Goal: Task Accomplishment & Management: Manage account settings

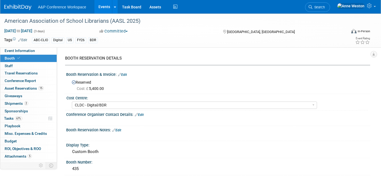
select select "CLDC - Digital/BDR"
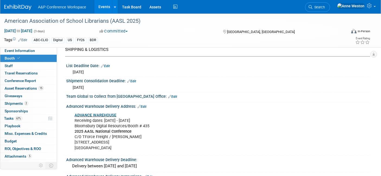
scroll to position [604, 0]
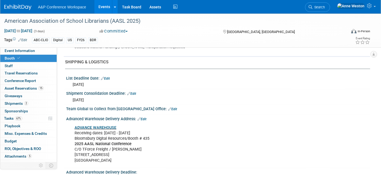
click at [133, 92] on link "Edit" at bounding box center [131, 94] width 9 height 4
select select "8"
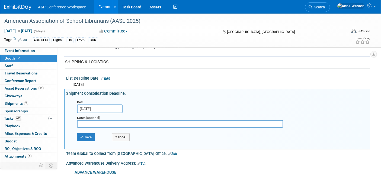
click at [94, 107] on input "Sep 1, 2025" at bounding box center [100, 109] width 46 height 9
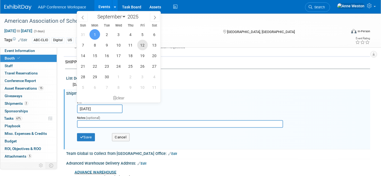
click at [143, 44] on span "12" at bounding box center [142, 45] width 11 height 11
type input "Sep 12, 2025"
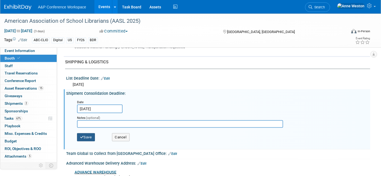
click at [89, 133] on button "Save" at bounding box center [86, 137] width 18 height 8
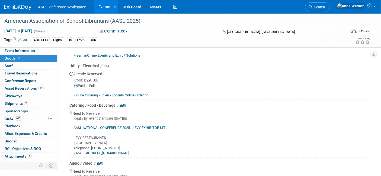
scroll to position [333, 0]
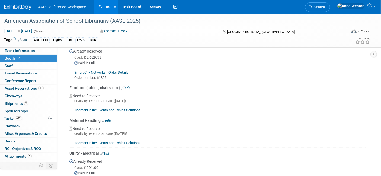
click at [247, 109] on div "FreemanOnline Events and Exhibit Solutions" at bounding box center [217, 108] width 297 height 9
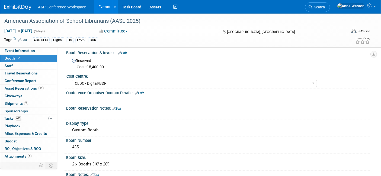
scroll to position [0, 0]
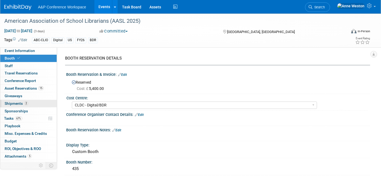
click at [28, 103] on link "2 Shipments 2" at bounding box center [28, 103] width 56 height 7
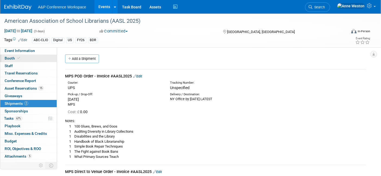
click at [19, 61] on link "Booth" at bounding box center [28, 58] width 56 height 7
select select "CLDC - Digital/BDR"
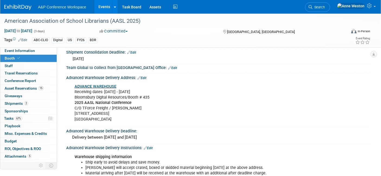
scroll to position [633, 0]
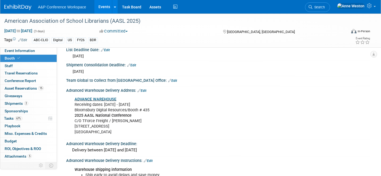
click at [84, 69] on span "Fri. Sep 12, 2025" at bounding box center [78, 71] width 11 height 4
click at [132, 63] on link "Edit" at bounding box center [131, 65] width 9 height 4
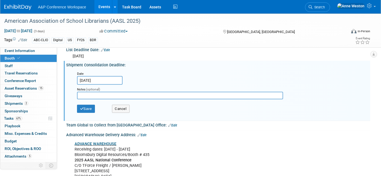
click at [100, 76] on input "Sep 12, 2025" at bounding box center [100, 80] width 46 height 9
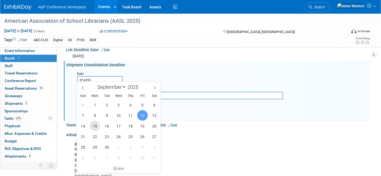
click at [94, 123] on span "15" at bounding box center [94, 126] width 11 height 11
type input "Sep 15, 2025"
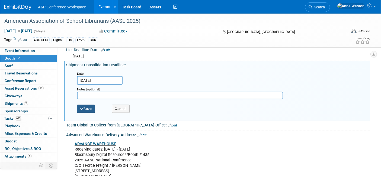
click at [87, 105] on button "Save" at bounding box center [86, 109] width 18 height 8
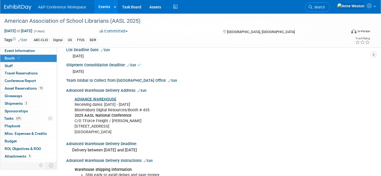
scroll to position [723, 0]
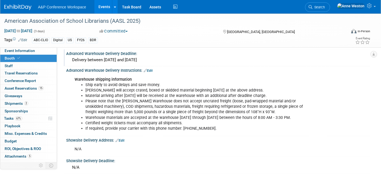
drag, startPoint x: 71, startPoint y: 57, endPoint x: 180, endPoint y: 59, distance: 108.5
click at [180, 59] on div "Delivery between Sept 15th and October 8th" at bounding box center [218, 60] width 296 height 8
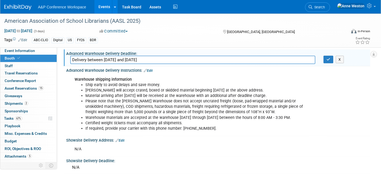
drag, startPoint x: 158, startPoint y: 57, endPoint x: 14, endPoint y: 57, distance: 144.0
click at [327, 58] on icon "button" at bounding box center [329, 60] width 4 height 4
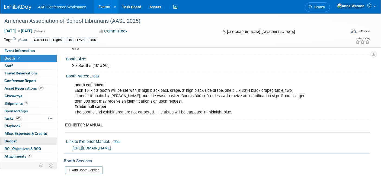
scroll to position [5, 0]
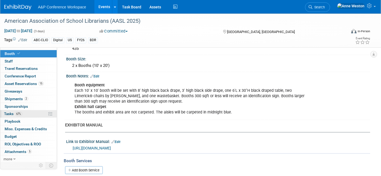
click at [15, 115] on span "Tasks 67%" at bounding box center [13, 114] width 18 height 4
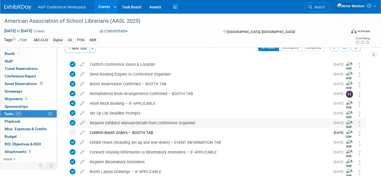
scroll to position [0, 0]
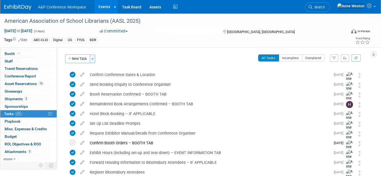
click at [92, 60] on button "Toggle Dropdown" at bounding box center [92, 59] width 5 height 9
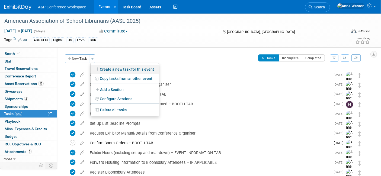
click at [108, 68] on link "Create a new task for this event" at bounding box center [125, 69] width 68 height 9
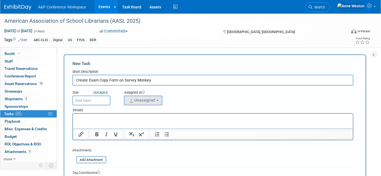
type input "Create Exam Copy Form on Survey Monkey"
click at [134, 100] on img "button" at bounding box center [131, 101] width 6 height 6
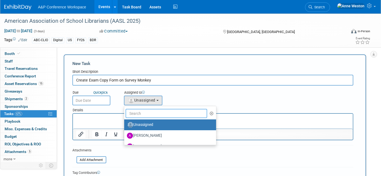
click at [139, 113] on input "text" at bounding box center [167, 113] width 82 height 9
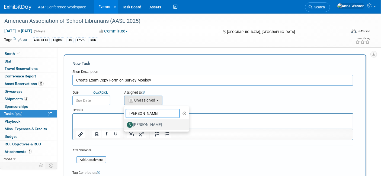
type input "samantha"
click at [142, 122] on label "Samantha Klein" at bounding box center [155, 125] width 57 height 9
click at [125, 123] on input "Samantha Klein" at bounding box center [123, 125] width 4 height 4
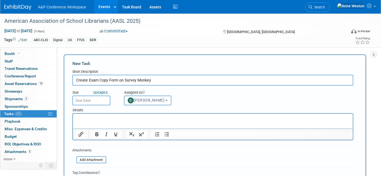
select select "dd475548-7710-49a5-a511-3269a2e33318"
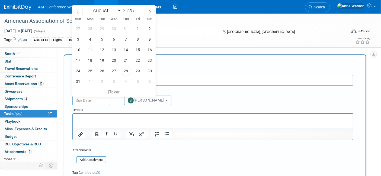
click at [82, 100] on input "text" at bounding box center [91, 101] width 38 height 10
click at [126, 80] on span "4" at bounding box center [126, 81] width 11 height 11
type input "Sep 4, 2025"
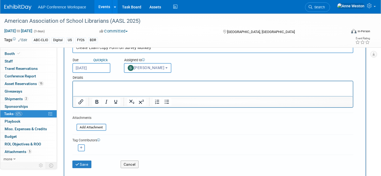
scroll to position [60, 0]
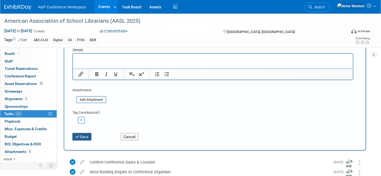
click at [78, 135] on icon "submit" at bounding box center [77, 137] width 5 height 4
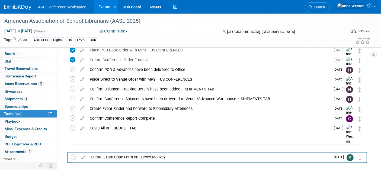
scroll to position [171, 0]
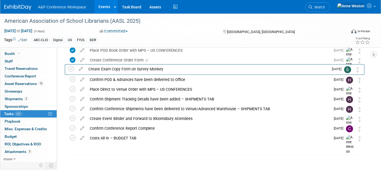
drag, startPoint x: 359, startPoint y: 76, endPoint x: 357, endPoint y: 72, distance: 4.1
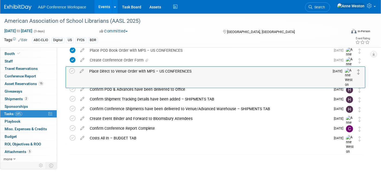
drag, startPoint x: 360, startPoint y: 90, endPoint x: 359, endPoint y: 72, distance: 18.2
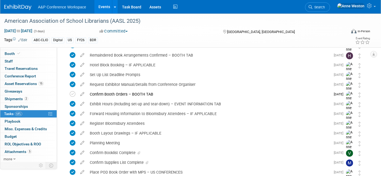
scroll to position [0, 0]
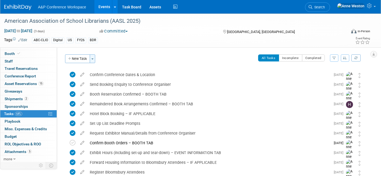
click at [94, 60] on button "Toggle Dropdown" at bounding box center [92, 59] width 5 height 9
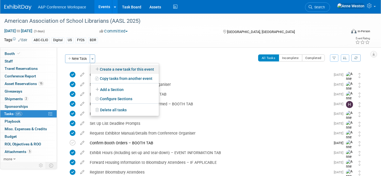
click at [114, 69] on link "Create a new task for this event" at bounding box center [125, 69] width 68 height 9
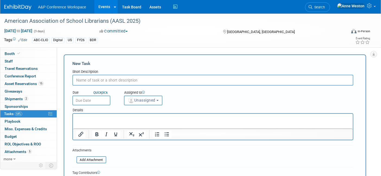
click at [92, 84] on input "text" at bounding box center [212, 80] width 281 height 11
type input "Create Exam Copy QR Code Signage"
click at [143, 101] on span "Unassigned" at bounding box center [142, 100] width 28 height 4
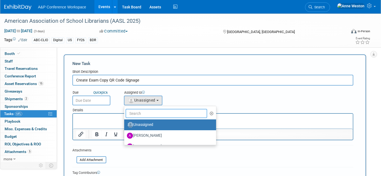
click at [145, 111] on input "text" at bounding box center [167, 113] width 82 height 9
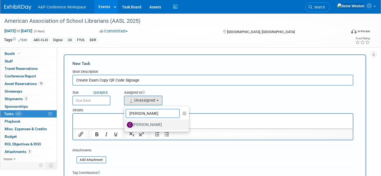
type input "Christine"
drag, startPoint x: 142, startPoint y: 123, endPoint x: 69, endPoint y: 10, distance: 134.3
click at [142, 123] on label "Christine Ritchlin" at bounding box center [155, 125] width 57 height 9
click at [125, 123] on input "Christine Ritchlin" at bounding box center [123, 125] width 4 height 4
select select "1a58e6ac-2dfa-429d-b54a-9dc2e557f424"
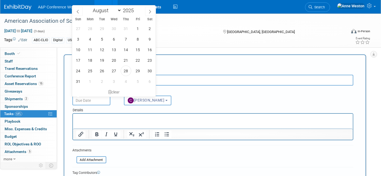
click at [87, 101] on input "text" at bounding box center [91, 101] width 38 height 10
click at [150, 12] on icon at bounding box center [150, 12] width 2 height 4
select select "8"
click at [138, 37] on span "12" at bounding box center [138, 39] width 11 height 11
type input "Sep 12, 2025"
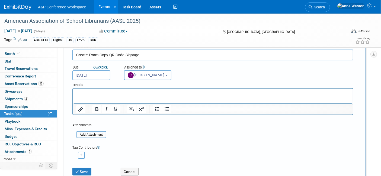
scroll to position [60, 0]
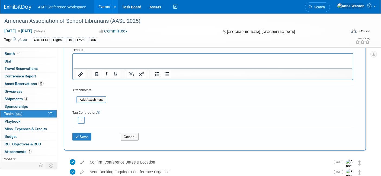
click at [83, 119] on button "button" at bounding box center [81, 120] width 7 height 7
select select
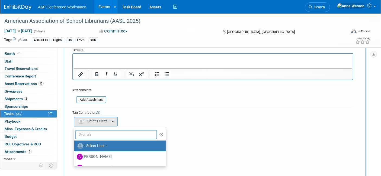
click at [99, 134] on input "text" at bounding box center [116, 134] width 82 height 9
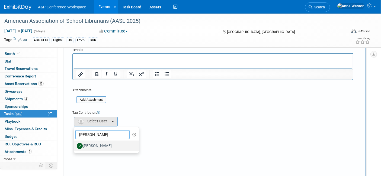
type input "veronica"
click at [97, 145] on label "Veronica Dove" at bounding box center [105, 146] width 57 height 9
click at [75, 145] on input "Veronica Dove" at bounding box center [73, 146] width 4 height 4
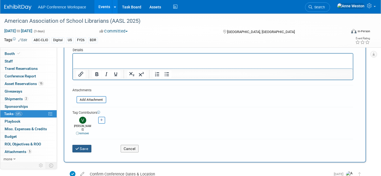
click at [83, 145] on button "Save" at bounding box center [81, 149] width 19 height 8
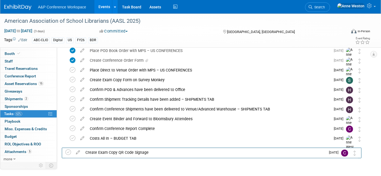
scroll to position [174, 0]
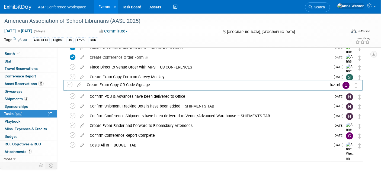
drag, startPoint x: 359, startPoint y: 76, endPoint x: 356, endPoint y: 90, distance: 14.2
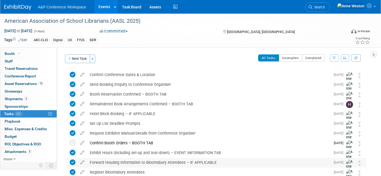
scroll to position [0, 0]
click at [91, 59] on button "Toggle Dropdown" at bounding box center [92, 59] width 5 height 9
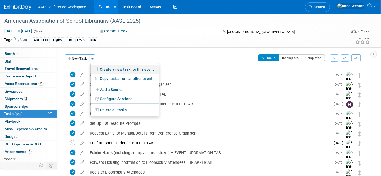
click at [115, 69] on link "Create a new task for this event" at bounding box center [125, 69] width 68 height 9
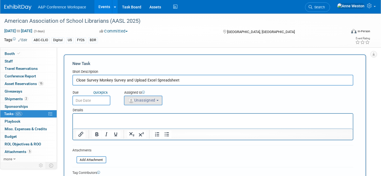
type input "Close Survey Monkey Survey and Upload Excel Spreadsheet"
click at [140, 98] on span "Unassigned" at bounding box center [142, 100] width 28 height 4
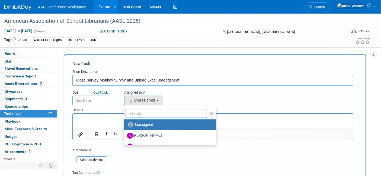
click at [143, 113] on input "text" at bounding box center [167, 113] width 82 height 9
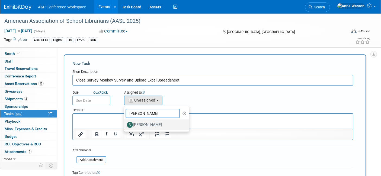
type input "Samantha"
click at [142, 126] on label "Samantha Klein" at bounding box center [155, 125] width 57 height 9
click at [125, 126] on input "Samantha Klein" at bounding box center [123, 125] width 4 height 4
select select "dd475548-7710-49a5-a511-3269a2e33318"
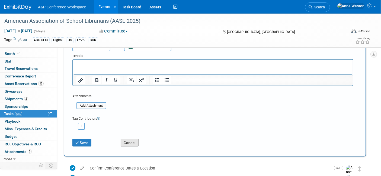
scroll to position [60, 0]
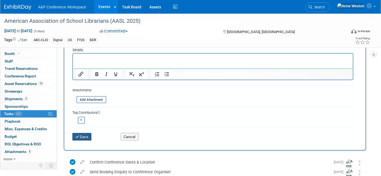
click at [80, 134] on button "Save" at bounding box center [81, 137] width 19 height 8
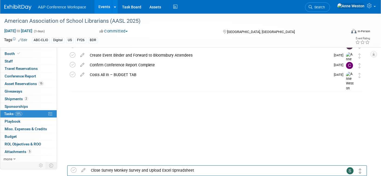
scroll to position [190, 0]
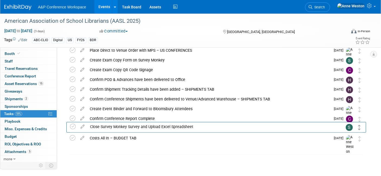
drag, startPoint x: 361, startPoint y: 76, endPoint x: 360, endPoint y: 130, distance: 53.4
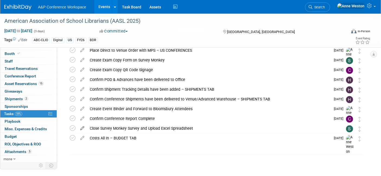
click at [83, 127] on icon at bounding box center [82, 127] width 9 height 7
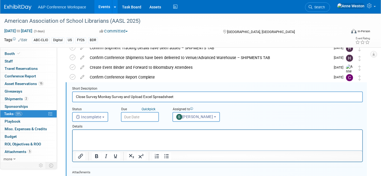
scroll to position [235, 0]
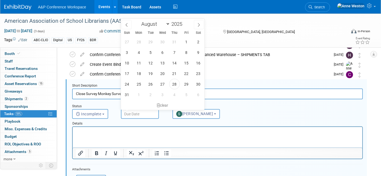
click at [135, 112] on input "text" at bounding box center [140, 114] width 38 height 10
click at [202, 24] on span at bounding box center [199, 24] width 10 height 9
click at [201, 24] on span at bounding box center [199, 24] width 10 height 9
select select "9"
click at [185, 71] on span "24" at bounding box center [186, 73] width 11 height 11
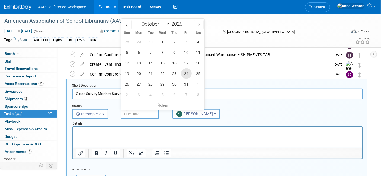
type input "Oct 24, 2025"
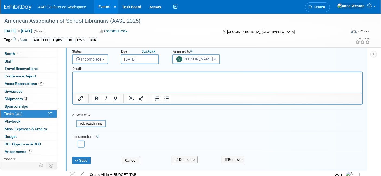
scroll to position [295, 0]
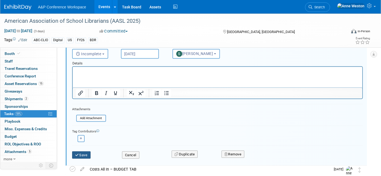
click at [78, 152] on button "Save" at bounding box center [81, 156] width 18 height 8
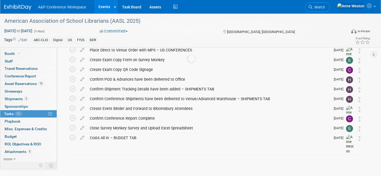
scroll to position [190, 0]
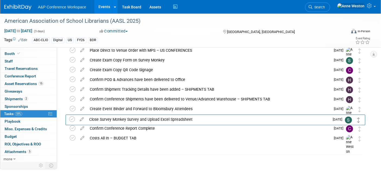
drag, startPoint x: 360, startPoint y: 129, endPoint x: 359, endPoint y: 120, distance: 8.7
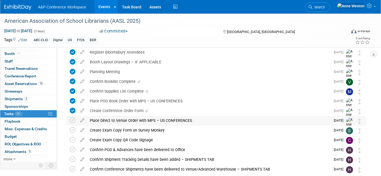
scroll to position [120, 0]
click at [139, 138] on div "Create Exam Copy QR Code Signage" at bounding box center [209, 139] width 244 height 9
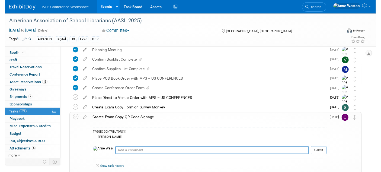
scroll to position [151, 0]
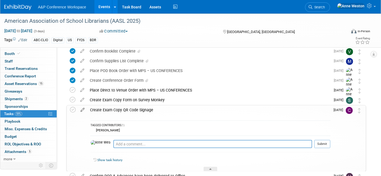
click at [84, 109] on icon at bounding box center [82, 108] width 9 height 7
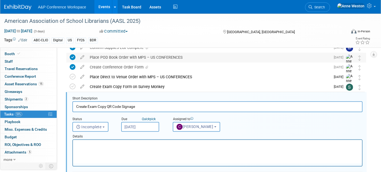
scroll to position [177, 0]
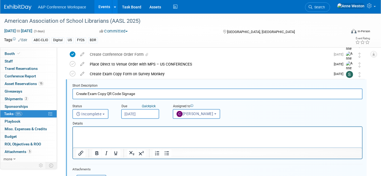
click at [98, 133] on p "Rich Text Area. Press ALT-0 for help." at bounding box center [217, 131] width 283 height 5
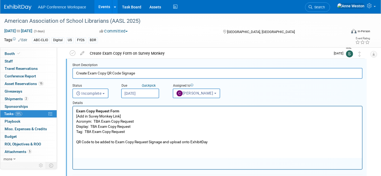
scroll to position [207, 0]
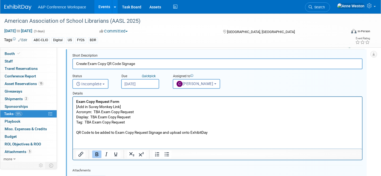
click at [95, 111] on p "Exam Copy Request Form [Add in Suvey Monkey Link] Acronym: TBA Exam Copy Reques…" at bounding box center [217, 117] width 283 height 36
click at [93, 115] on p "Exam Copy Request Form [Add in Suvey Monkey Link] Acronym: AASL Exam Copy Reque…" at bounding box center [217, 117] width 283 height 36
click at [89, 123] on p "Exam Copy Request Form [Add in Suvey Monkey Link] Acronym: AASL Exam Copy Reque…" at bounding box center [217, 117] width 283 height 36
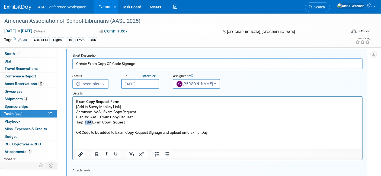
click at [89, 123] on p "Exam Copy Request Form [Add in Suvey Monkey Link] Acronym: AASL Exam Copy Reque…" at bounding box center [217, 117] width 283 height 36
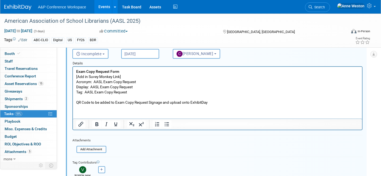
scroll to position [267, 0]
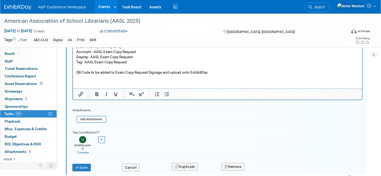
click at [101, 136] on button "button" at bounding box center [101, 139] width 7 height 7
select select
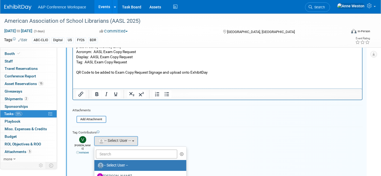
click at [124, 145] on div "Abbie remove Abby remove" at bounding box center [217, 145] width 290 height 20
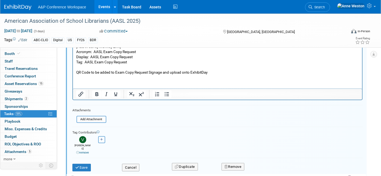
click at [102, 140] on icon "button" at bounding box center [101, 139] width 3 height 3
select select
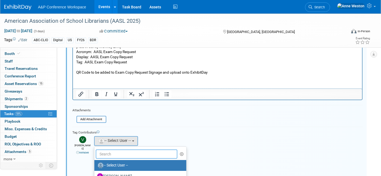
click at [113, 153] on input "text" at bounding box center [137, 154] width 82 height 9
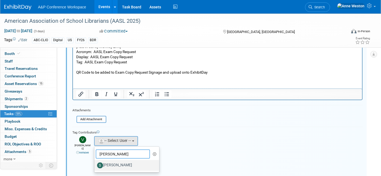
type input "Samantha"
click at [124, 164] on label "Samantha Klein" at bounding box center [125, 165] width 57 height 9
click at [95, 164] on input "Samantha Klein" at bounding box center [94, 165] width 4 height 4
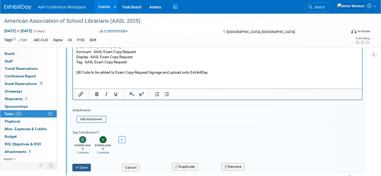
click at [87, 164] on button "Save" at bounding box center [81, 168] width 18 height 8
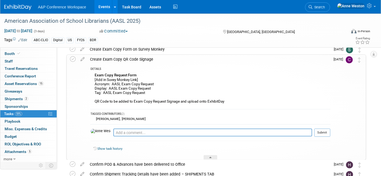
scroll to position [146, 0]
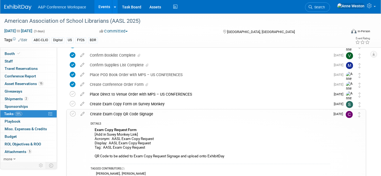
click at [144, 114] on div "Create Exam Copy QR Code Signage" at bounding box center [208, 114] width 243 height 9
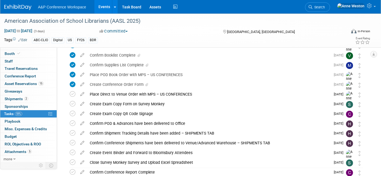
click at [144, 114] on div "Create Exam Copy QR Code Signage" at bounding box center [209, 113] width 244 height 9
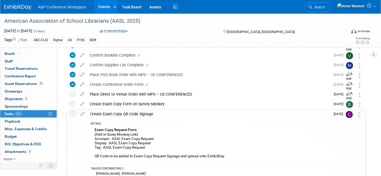
click at [144, 114] on div "Create Exam Copy QR Code Signage" at bounding box center [208, 114] width 243 height 9
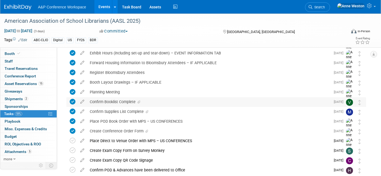
scroll to position [0, 0]
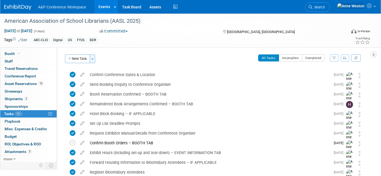
click at [94, 58] on button "Toggle Dropdown" at bounding box center [92, 59] width 5 height 9
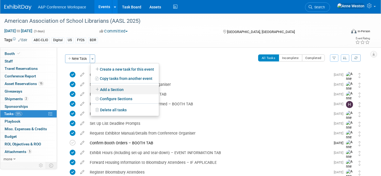
click at [116, 89] on link "Add a Section" at bounding box center [125, 89] width 68 height 9
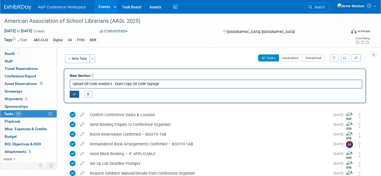
type input "Upload QR Code Analytics - Exam Copy QR Code Signage"
click at [75, 95] on button "button" at bounding box center [74, 94] width 9 height 7
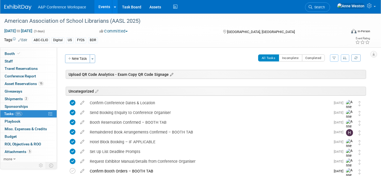
click at [170, 73] on icon at bounding box center [171, 74] width 5 height 5
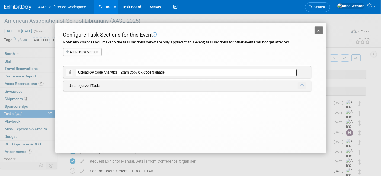
drag, startPoint x: 168, startPoint y: 71, endPoint x: 49, endPoint y: 73, distance: 119.1
click at [50, 72] on div "X American Association of School Librarians (AASL 2025) Configure Task Sections…" at bounding box center [190, 88] width 298 height 130
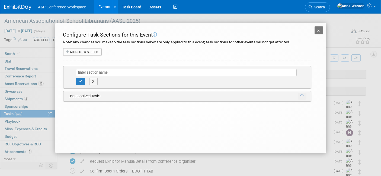
click at [319, 30] on button "X" at bounding box center [319, 30] width 9 height 8
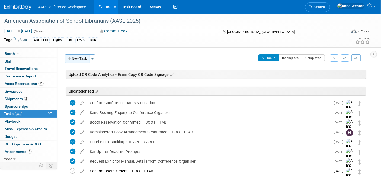
click at [77, 58] on button "New Task" at bounding box center [77, 59] width 25 height 9
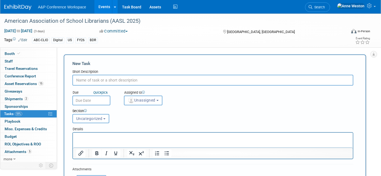
paste input "Upload QR Code Analytics - Exam Copy QR Code Signage"
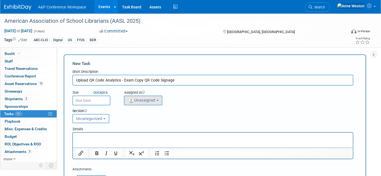
type input "Upload QR Code Analytics - Exam Copy QR Code Signage"
click at [135, 100] on span "Unassigned" at bounding box center [142, 100] width 28 height 4
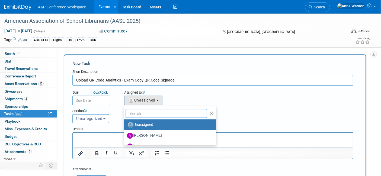
click at [145, 114] on input "text" at bounding box center [167, 113] width 82 height 9
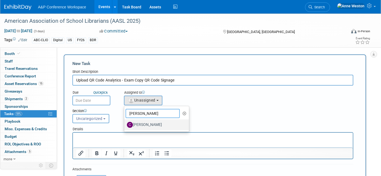
type input "Christine"
click at [139, 123] on label "Christine Ritchlin" at bounding box center [155, 125] width 57 height 9
click at [125, 123] on input "Christine Ritchlin" at bounding box center [123, 125] width 4 height 4
select select "1a58e6ac-2dfa-429d-b54a-9dc2e557f424"
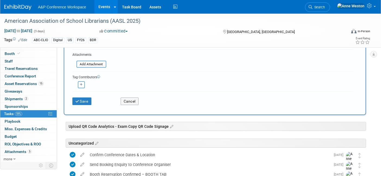
scroll to position [120, 0]
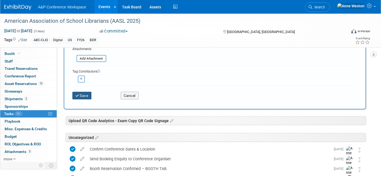
click at [77, 94] on icon "submit" at bounding box center [77, 96] width 5 height 4
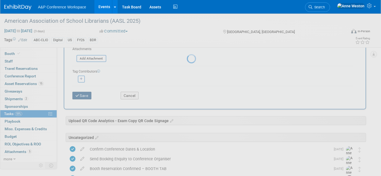
scroll to position [1, 0]
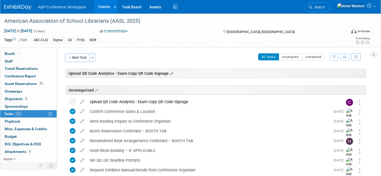
click at [169, 74] on icon at bounding box center [171, 73] width 5 height 5
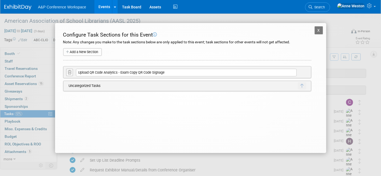
click at [71, 74] on icon at bounding box center [70, 73] width 4 height 4
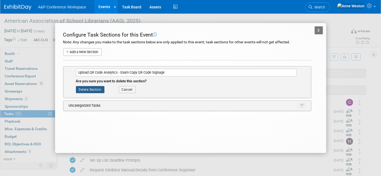
click at [91, 89] on button "Delete Section" at bounding box center [90, 89] width 28 height 7
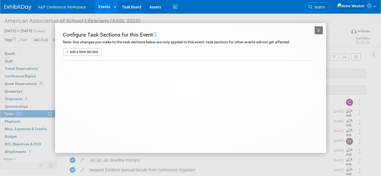
click at [318, 26] on div "X American Association of School Librarians (AASL 2025) Configure Task Sections…" at bounding box center [190, 88] width 271 height 130
click at [319, 28] on button "X" at bounding box center [319, 30] width 9 height 8
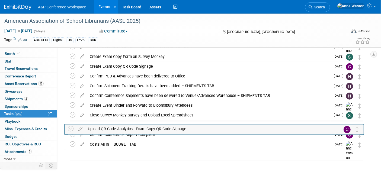
scroll to position [200, 0]
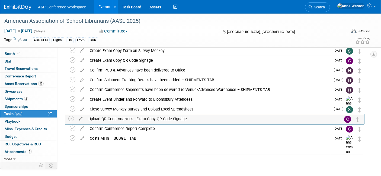
drag, startPoint x: 358, startPoint y: 76, endPoint x: 356, endPoint y: 122, distance: 46.1
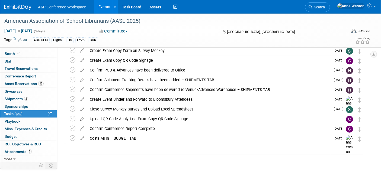
click at [81, 116] on icon at bounding box center [82, 117] width 9 height 7
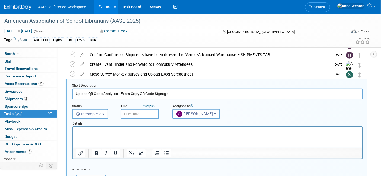
scroll to position [0, 0]
click at [133, 111] on input "text" at bounding box center [140, 114] width 38 height 10
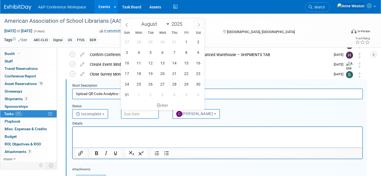
click at [200, 23] on icon at bounding box center [199, 25] width 4 height 4
select select "8"
click at [164, 72] on span "24" at bounding box center [162, 73] width 11 height 11
type input "Sep 24, 2025"
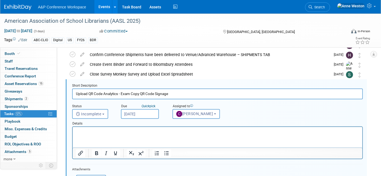
click at [149, 109] on input "Sep 24, 2025" at bounding box center [140, 114] width 38 height 10
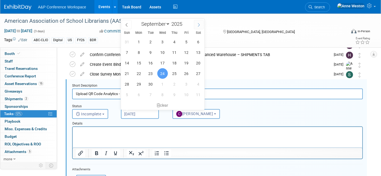
click at [198, 21] on span at bounding box center [199, 24] width 10 height 9
select select "9"
click at [183, 73] on span "24" at bounding box center [186, 73] width 11 height 11
type input "Oct 24, 2025"
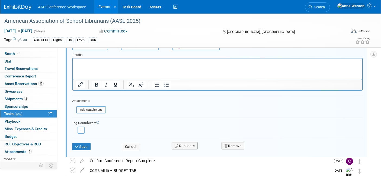
scroll to position [325, 0]
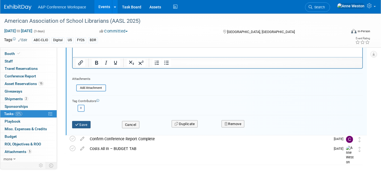
click at [80, 123] on button "Save" at bounding box center [81, 125] width 18 height 8
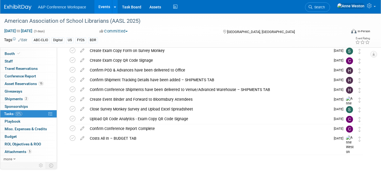
scroll to position [140, 0]
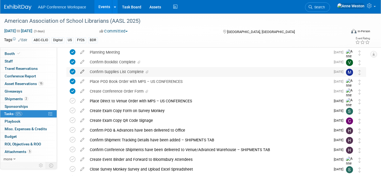
click at [83, 71] on icon at bounding box center [82, 70] width 9 height 7
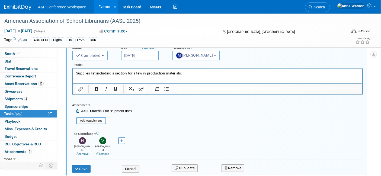
scroll to position [218, 0]
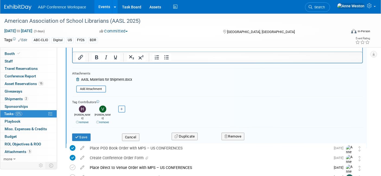
click at [76, 80] on icon at bounding box center [78, 79] width 4 height 3
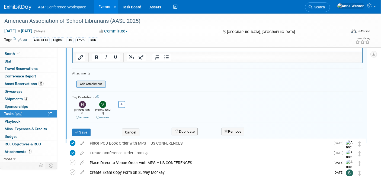
click at [89, 81] on input "file" at bounding box center [77, 84] width 55 height 6
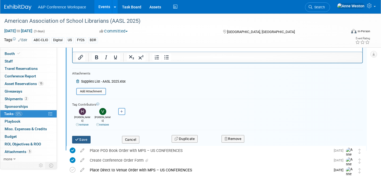
click at [83, 136] on button "Save" at bounding box center [81, 140] width 18 height 8
click at [0, 0] on div at bounding box center [0, 0] width 0 height 0
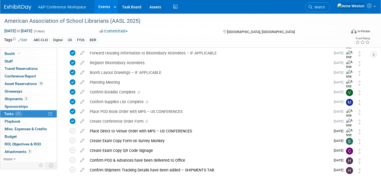
scroll to position [140, 0]
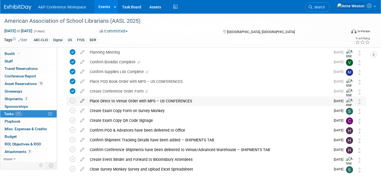
click at [82, 100] on icon at bounding box center [82, 100] width 9 height 7
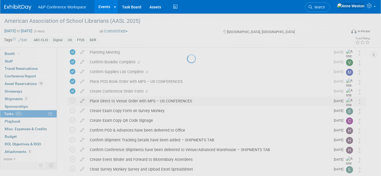
select select "8"
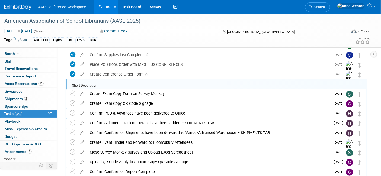
scroll to position [0, 0]
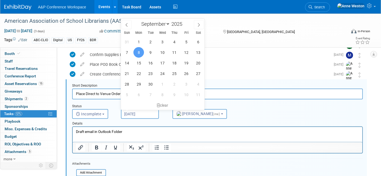
click at [133, 112] on input "Sep 8, 2025" at bounding box center [140, 114] width 38 height 10
click at [163, 51] on span "10" at bounding box center [162, 52] width 11 height 11
type input "Sep 10, 2025"
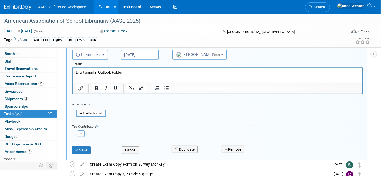
scroll to position [247, 0]
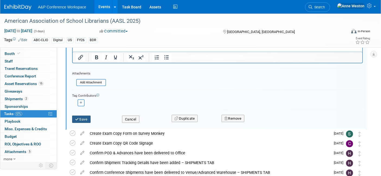
click at [82, 116] on button "Save" at bounding box center [81, 120] width 18 height 8
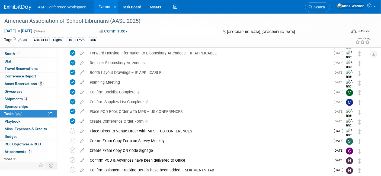
scroll to position [0, 0]
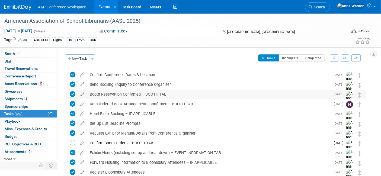
click at [137, 90] on div "Booth Reservation Confirmed – BOOTH TAB" at bounding box center [209, 94] width 244 height 9
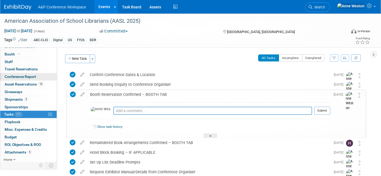
scroll to position [5, 0]
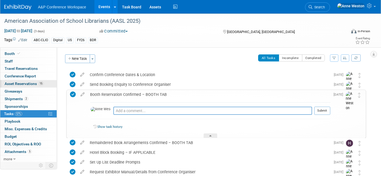
click at [25, 82] on span "Asset Reservations 15" at bounding box center [24, 84] width 39 height 4
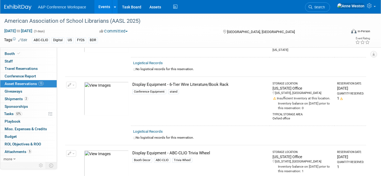
scroll to position [181, 0]
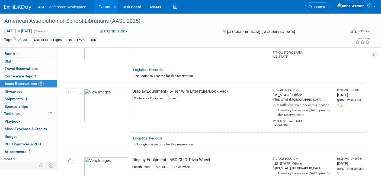
drag, startPoint x: 168, startPoint y: 88, endPoint x: 228, endPoint y: 89, distance: 59.4
click at [228, 89] on div "Display Equipment - 6-Tier Wire Literature/Book Rack" at bounding box center [199, 92] width 135 height 6
copy div "6-Tier Wire Literature/Book Rack"
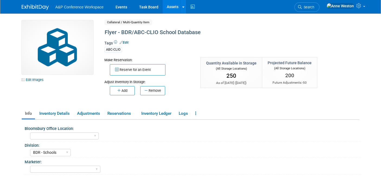
select select "New York"
select select "BDR - Schools"
select select "[PERSON_NAME]"
click at [319, 5] on link "Search" at bounding box center [307, 6] width 25 height 9
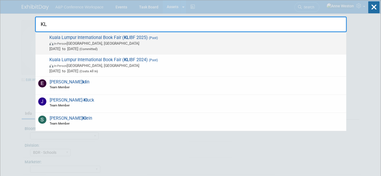
type input "KL"
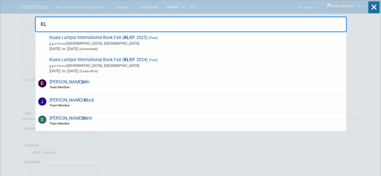
click at [73, 38] on span "Kuala Lumpur International Book Fair ( KL IBF 2025) (Past) In-Person Kuala Lump…" at bounding box center [196, 43] width 296 height 17
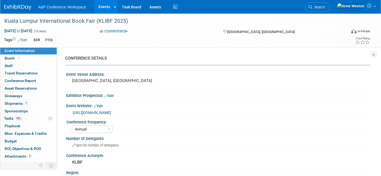
select select "Annual"
select select "Level 2"
select select "In-Person Booth"
select select "Libraries"
select select "Bloomsbury Digital Resources"
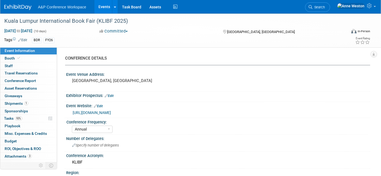
select select "[PERSON_NAME]"
select select "BDR Product Awareness and Trial Generation​"
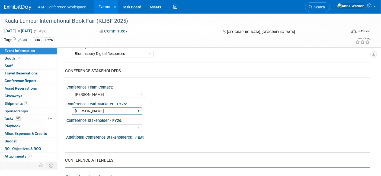
scroll to position [271, 0]
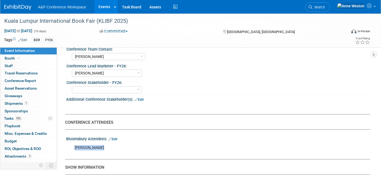
drag, startPoint x: 100, startPoint y: 146, endPoint x: 69, endPoint y: 146, distance: 31.2
click at [69, 146] on div "Rayyan Mazlan X" at bounding box center [218, 147] width 304 height 13
copy div "[PERSON_NAME]"
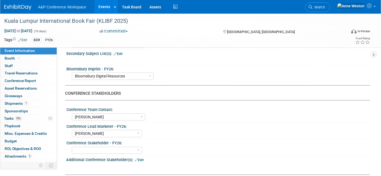
scroll to position [331, 0]
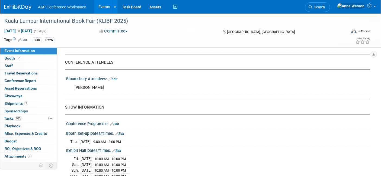
click at [149, 143] on div "Booth Set-up Dates/Times: Edit Thu. May 22, 2025 9:00 AM - 8:00 PM Save Changes…" at bounding box center [217, 138] width 306 height 17
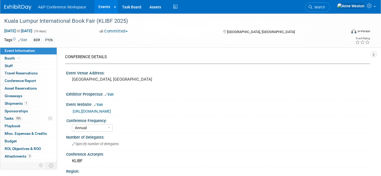
scroll to position [0, 0]
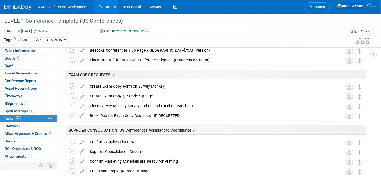
scroll to position [603, 0]
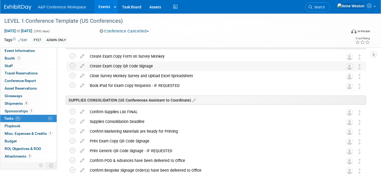
click at [122, 66] on div "Create Exam Copy QR Code Signage" at bounding box center [211, 66] width 248 height 9
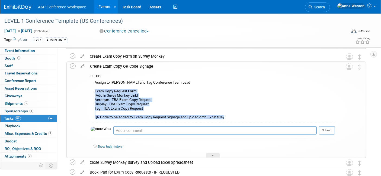
drag, startPoint x: 232, startPoint y: 117, endPoint x: 92, endPoint y: 92, distance: 141.6
click at [92, 92] on div "Assign to Christine Richlin and Tag Conference Team Lead Exam Copy Request Form…" at bounding box center [213, 100] width 244 height 43
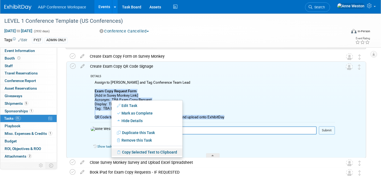
click at [132, 150] on link "Copy Selected Text to Clipboard" at bounding box center [146, 153] width 71 height 8
copy div "Exam Copy Request Form [Add in Suvey Monkey Link] Acronym: TBA Exam Copy Reques…"
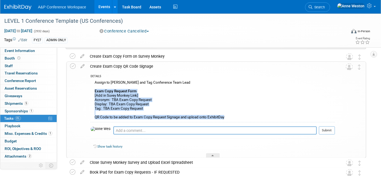
click at [234, 45] on div "LEVEL 1 Conference Template (US Conferences) Oct 21, 2024 to Oct 30, 2032 (2932…" at bounding box center [190, 31] width 381 height 34
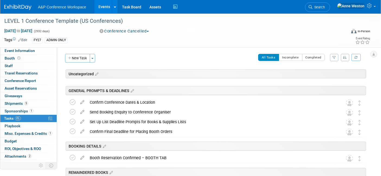
scroll to position [0, 0]
click at [15, 6] on img at bounding box center [17, 7] width 27 height 5
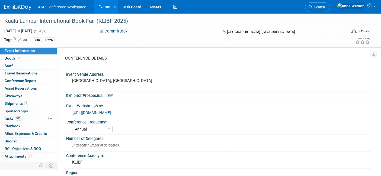
select select "Annual"
select select "Level 2"
select select "In-Person Booth"
select select "Libraries"
select select "Bloomsbury Digital Resources"
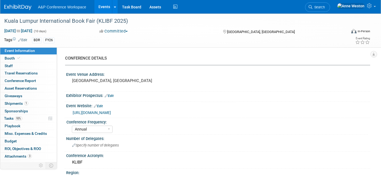
select select "[PERSON_NAME]"
select select "BDR Product Awareness and Trial Generation​"
click at [330, 9] on link "Search" at bounding box center [317, 6] width 25 height 9
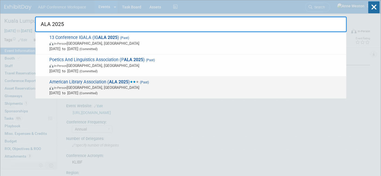
type input "ALA 2025"
click at [108, 81] on span "American Library Association ( ALA 2025 ) (Past) In-Person Philadelphia, PA Jun…" at bounding box center [196, 87] width 296 height 17
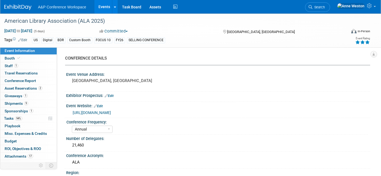
select select "Annual"
select select "Level 1"
select select "In-Person Booth"
select select "Libraries"
select select "Bloomsbury Digital Resources"
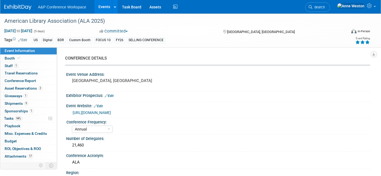
select select "[PERSON_NAME]"
select select "BDR Product Awareness and Trial Generation​"
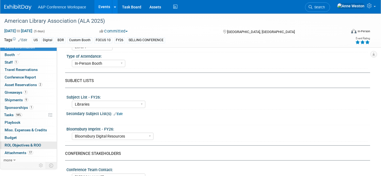
scroll to position [5, 0]
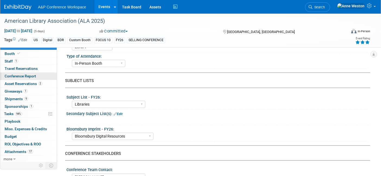
click at [34, 74] on span "Conference Report" at bounding box center [20, 76] width 31 height 4
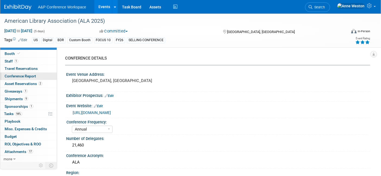
select select "YES"
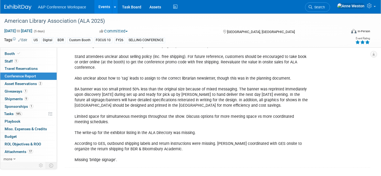
scroll to position [2038, 0]
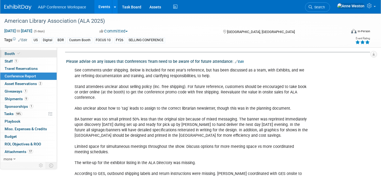
click at [13, 54] on span "Booth" at bounding box center [13, 54] width 17 height 4
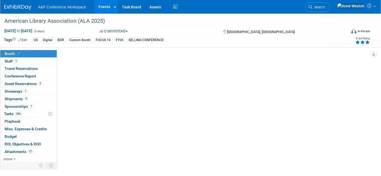
scroll to position [0, 0]
select select "DIGI"
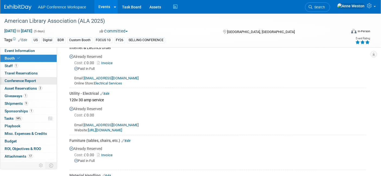
click at [29, 82] on span "Conference Report" at bounding box center [20, 81] width 31 height 4
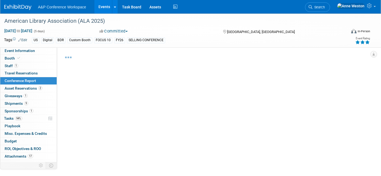
select select "YES"
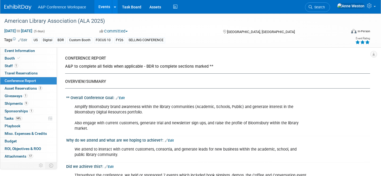
click at [125, 81] on div "OVERVIEW/SUMMARY" at bounding box center [215, 82] width 301 height 6
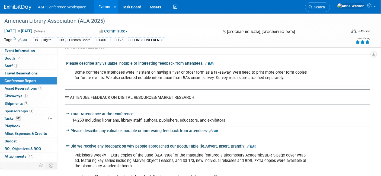
scroll to position [1356, 0]
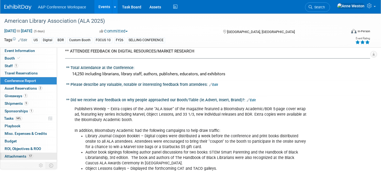
click at [25, 154] on span "Attachments 17" at bounding box center [19, 156] width 28 height 4
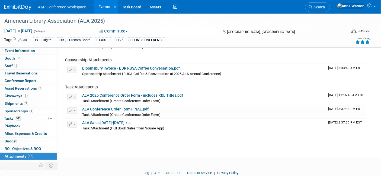
scroll to position [252, 0]
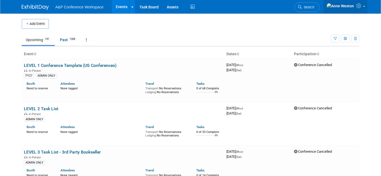
click at [359, 6] on icon at bounding box center [359, 5] width 6 height 5
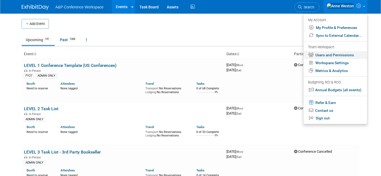
click at [325, 55] on link "Users and Permissions" at bounding box center [335, 55] width 64 height 8
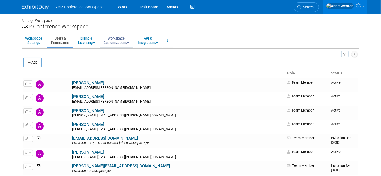
click at [119, 39] on link "Workspace Customizations" at bounding box center [116, 40] width 33 height 13
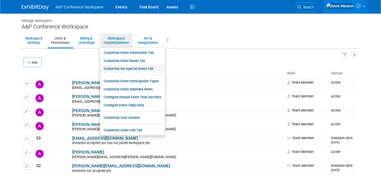
click at [135, 69] on link "Customize the Special Event Tab" at bounding box center [132, 69] width 65 height 8
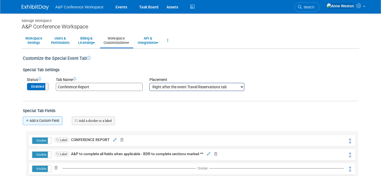
click at [50, 122] on link "Add a Custom Field" at bounding box center [43, 121] width 40 height 9
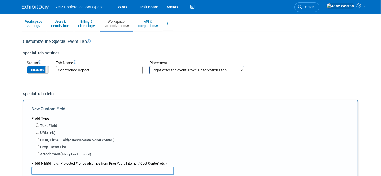
scroll to position [30, 0]
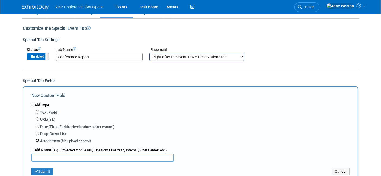
click at [38, 139] on input "Attachment (file upload control)" at bounding box center [38, 141] width 4 height 4
radio input "true"
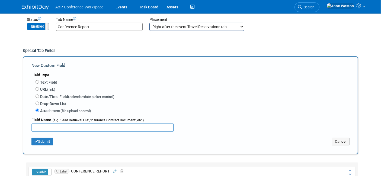
click at [50, 126] on input "text" at bounding box center [102, 128] width 142 height 8
click at [78, 126] on input "Conference Report Attachment" at bounding box center [102, 128] width 142 height 8
click at [106, 127] on input "Conference Report Attachment" at bounding box center [102, 128] width 142 height 8
type input "C"
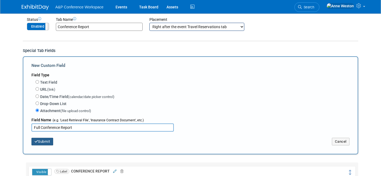
type input "Full Conference Report"
click at [48, 141] on button "Submit" at bounding box center [42, 142] width 22 height 8
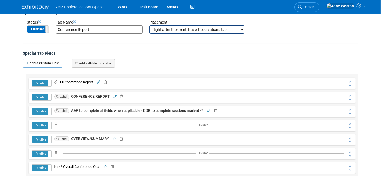
scroll to position [60, 0]
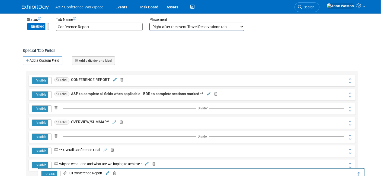
drag, startPoint x: 350, startPoint y: 82, endPoint x: 359, endPoint y: 176, distance: 94.8
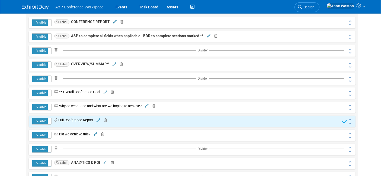
scroll to position [120, 0]
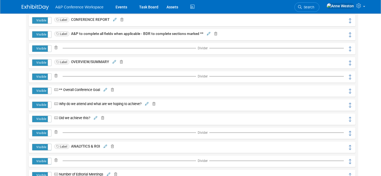
drag, startPoint x: 351, startPoint y: 119, endPoint x: 350, endPoint y: 188, distance: 70.0
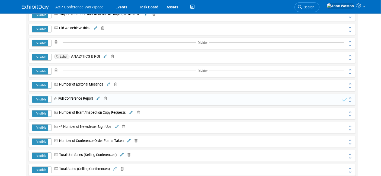
scroll to position [211, 0]
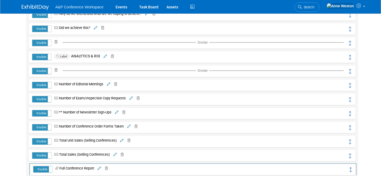
drag, startPoint x: 350, startPoint y: 100, endPoint x: 351, endPoint y: 171, distance: 70.8
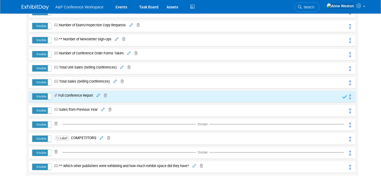
scroll to position [301, 0]
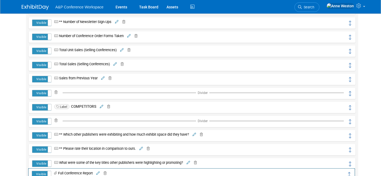
drag, startPoint x: 351, startPoint y: 79, endPoint x: 350, endPoint y: 174, distance: 95.7
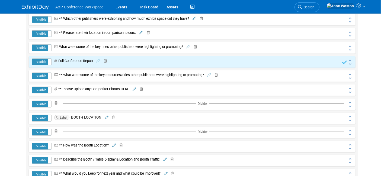
scroll to position [422, 0]
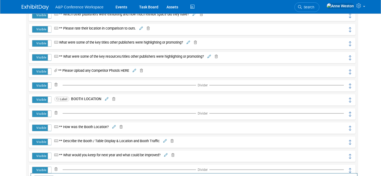
drag, startPoint x: 349, startPoint y: 58, endPoint x: 351, endPoint y: 180, distance: 122.1
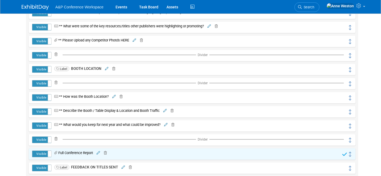
scroll to position [512, 0]
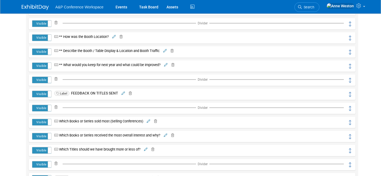
drag, startPoint x: 351, startPoint y: 95, endPoint x: 350, endPoint y: 190, distance: 94.6
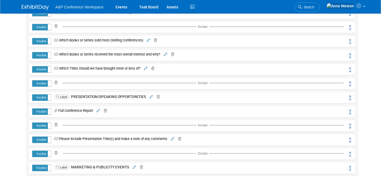
scroll to position [603, 0]
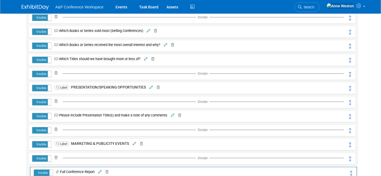
drag, startPoint x: 350, startPoint y: 101, endPoint x: 351, endPoint y: 172, distance: 71.1
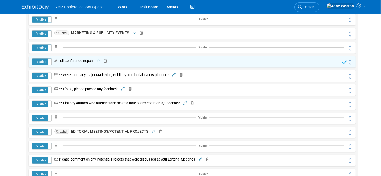
scroll to position [723, 0]
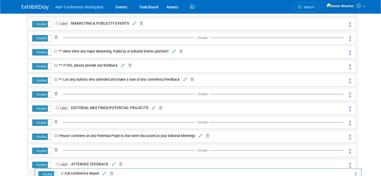
drag, startPoint x: 350, startPoint y: 54, endPoint x: 356, endPoint y: 176, distance: 122.7
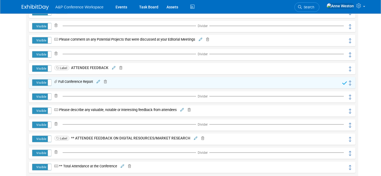
scroll to position [844, 0]
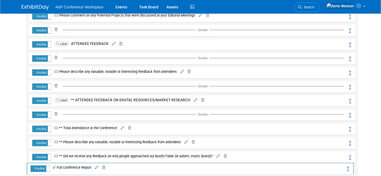
drag, startPoint x: 350, startPoint y: 58, endPoint x: 348, endPoint y: 168, distance: 110.7
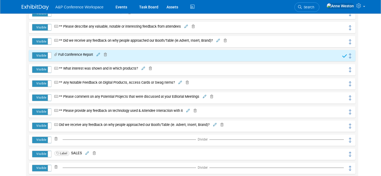
scroll to position [964, 0]
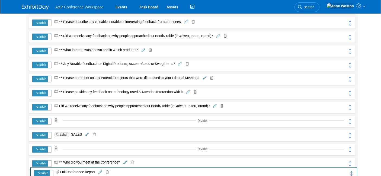
drag, startPoint x: 348, startPoint y: 52, endPoint x: 350, endPoint y: 175, distance: 123.1
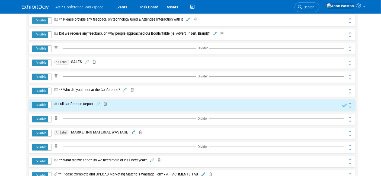
scroll to position [1054, 0]
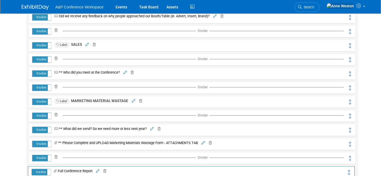
drag, startPoint x: 351, startPoint y: 87, endPoint x: 351, endPoint y: 172, distance: 85.2
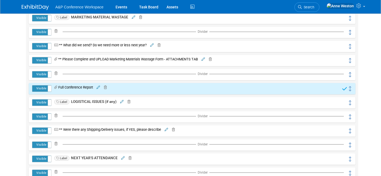
scroll to position [1145, 0]
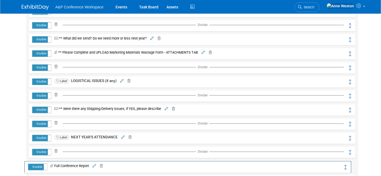
drag, startPoint x: 350, startPoint y: 82, endPoint x: 345, endPoint y: 168, distance: 86.1
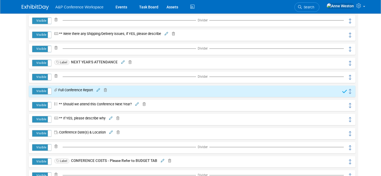
scroll to position [1235, 0]
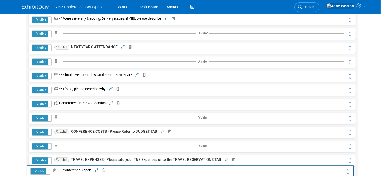
drag, startPoint x: 351, startPoint y: 78, endPoint x: 348, endPoint y: 173, distance: 95.5
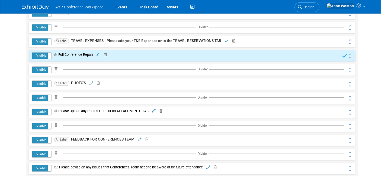
scroll to position [1356, 0]
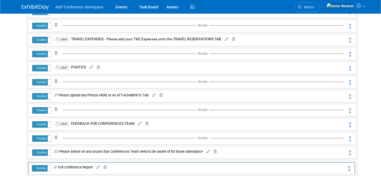
drag, startPoint x: 351, startPoint y: 54, endPoint x: 350, endPoint y: 169, distance: 114.7
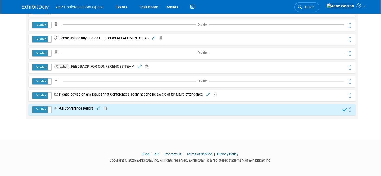
scroll to position [1414, 0]
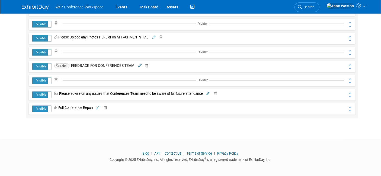
click at [100, 106] on icon at bounding box center [99, 108] width 4 height 4
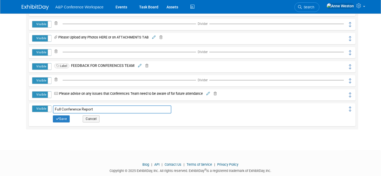
click at [99, 109] on input "Full Conference Report" at bounding box center [112, 109] width 119 height 8
drag, startPoint x: 99, startPoint y: 109, endPoint x: 46, endPoint y: 110, distance: 53.2
click at [46, 110] on tr "Visible Hidden Full Conference Report Full Conference Report Save Cancel" at bounding box center [192, 114] width 320 height 19
click at [62, 116] on button "Save" at bounding box center [61, 119] width 17 height 7
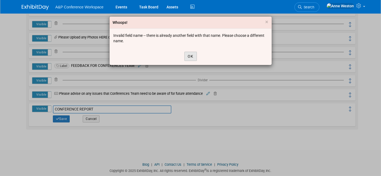
click at [190, 55] on button "OK" at bounding box center [190, 56] width 12 height 9
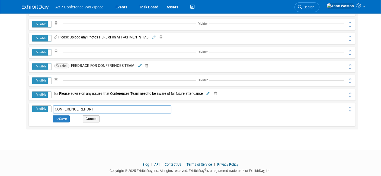
click at [121, 109] on input "CONFERENCE REPORT" at bounding box center [112, 109] width 119 height 8
click at [55, 111] on input "CONFERENCE REPORT" at bounding box center [112, 109] width 119 height 8
type input "FULL CONFERENCE REPORT"
click at [67, 119] on button "Save" at bounding box center [61, 119] width 17 height 7
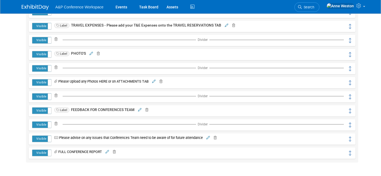
scroll to position [1414, 0]
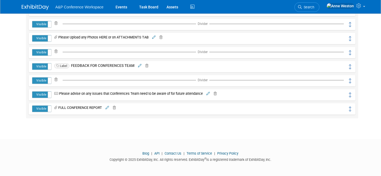
click at [107, 107] on icon at bounding box center [107, 108] width 4 height 4
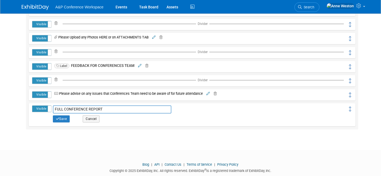
click at [60, 109] on input "FULL CONFERENCE REPORT" at bounding box center [112, 109] width 119 height 8
type input "DETAILED CONFERENCE REPORT"
click at [60, 117] on button "Save" at bounding box center [61, 119] width 17 height 7
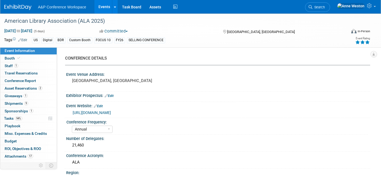
select select "Annual"
select select "Level 1"
select select "In-Person Booth"
select select "Libraries"
select select "Bloomsbury Digital Resources"
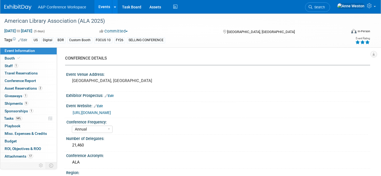
select select "[PERSON_NAME]"
select select "Michelle Kelly"
select select "Rosalie Love"
select select "BDR Product Awareness and Trial Generation​"
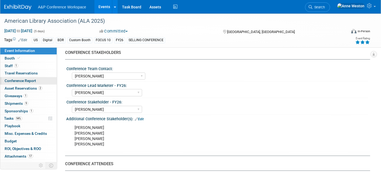
click at [34, 79] on span "Conference Report" at bounding box center [20, 81] width 31 height 4
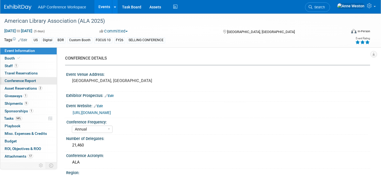
select select "YES"
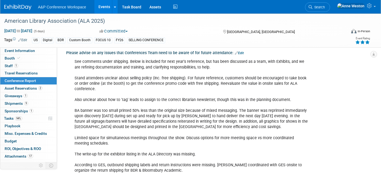
scroll to position [2088, 0]
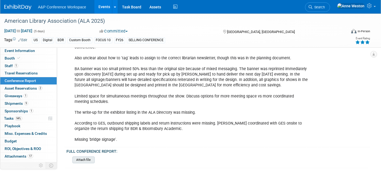
click at [87, 157] on input "file" at bounding box center [58, 160] width 74 height 6
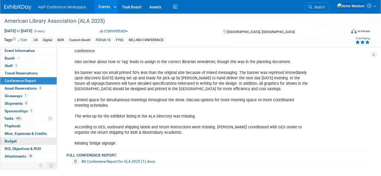
scroll to position [5, 0]
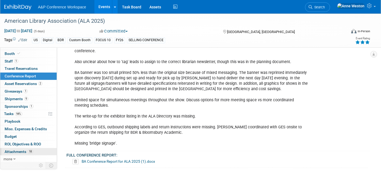
click at [34, 151] on link "18 Attachments 18" at bounding box center [28, 151] width 56 height 7
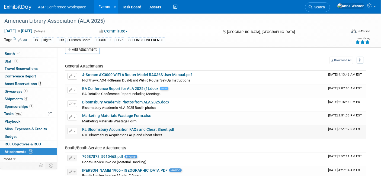
scroll to position [0, 0]
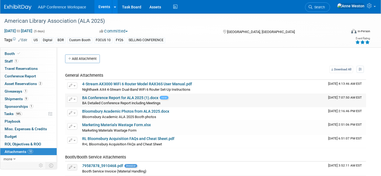
click at [74, 98] on button "button" at bounding box center [72, 99] width 10 height 7
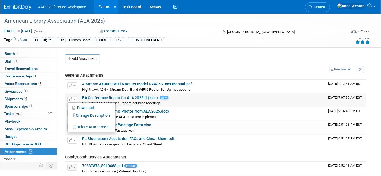
click at [90, 125] on button "Delete Attachment" at bounding box center [91, 127] width 43 height 7
click at [165, 102] on div "BA Detailed Conference Report including Meetings BA Detailed Conference Report …" at bounding box center [203, 102] width 242 height 5
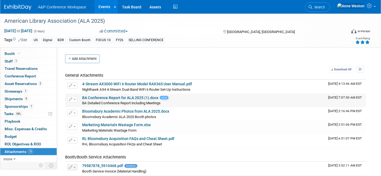
click at [162, 104] on div "BA Detailed Conference Report including Meetings BA Detailed Conference Report …" at bounding box center [203, 102] width 242 height 5
drag, startPoint x: 162, startPoint y: 104, endPoint x: 81, endPoint y: 102, distance: 81.1
click at [81, 102] on td "BA Conference Report for ALA 2025 (1).docx new BA Detailed Conference Report in…" at bounding box center [203, 101] width 246 height 14
copy span "BA Detailed Conference Report including Meetings"
click at [74, 100] on span "button" at bounding box center [74, 99] width 2 height 1
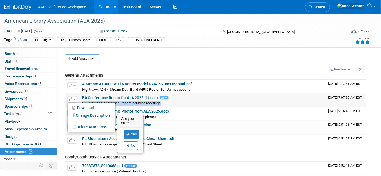
click at [88, 125] on button "Delete Attachment" at bounding box center [91, 127] width 43 height 7
click at [139, 96] on link "BA Conference Report for ALA 2025 (1).docx" at bounding box center [120, 98] width 76 height 4
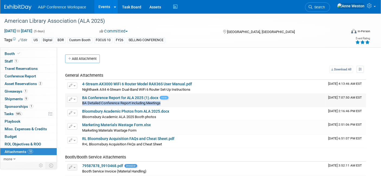
click at [75, 97] on button "button" at bounding box center [72, 99] width 10 height 7
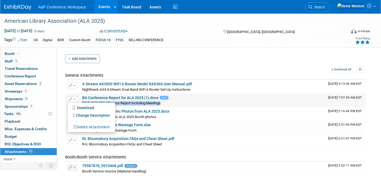
click at [76, 125] on icon "button" at bounding box center [75, 127] width 4 height 4
click at [129, 131] on link "Yes" at bounding box center [132, 134] width 16 height 9
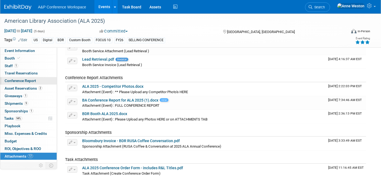
click at [27, 81] on span "Conference Report" at bounding box center [20, 81] width 31 height 4
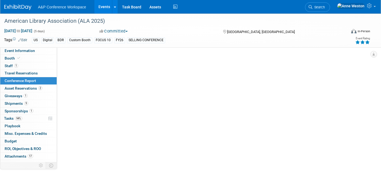
select select "YES"
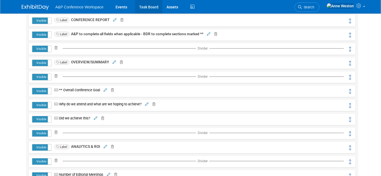
scroll to position [60, 0]
